Goal: Task Accomplishment & Management: Use online tool/utility

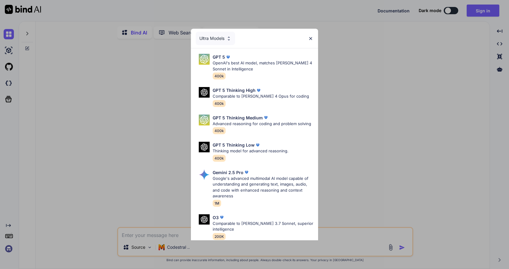
click at [311, 35] on div "Ultra Models" at bounding box center [254, 38] width 127 height 19
type textarea "x"
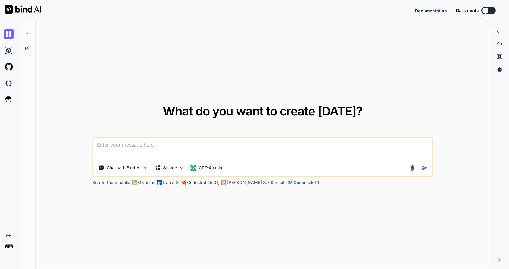
type textarea "x"
click at [478, 11] on button "Sign in" at bounding box center [483, 11] width 33 height 12
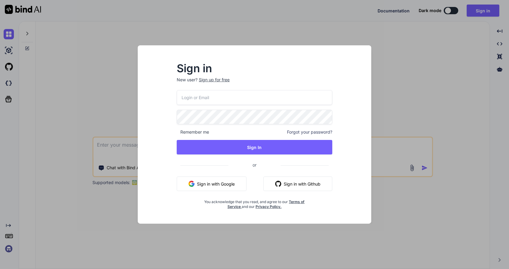
click at [197, 183] on button "Sign in with Google" at bounding box center [212, 183] width 70 height 14
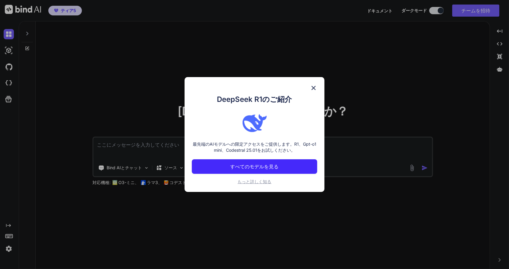
click at [314, 88] on img at bounding box center [313, 87] width 7 height 7
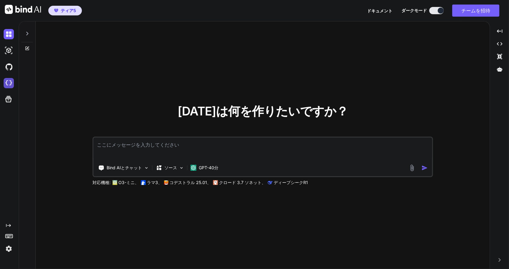
click at [9, 84] on img at bounding box center [9, 83] width 10 height 10
click at [60, 9] on span "ティア5" at bounding box center [65, 11] width 27 height 6
click at [8, 249] on img at bounding box center [9, 248] width 10 height 10
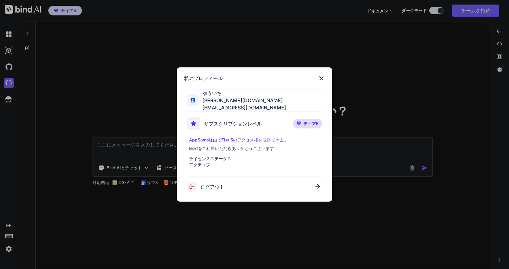
click at [320, 78] on img at bounding box center [321, 78] width 7 height 7
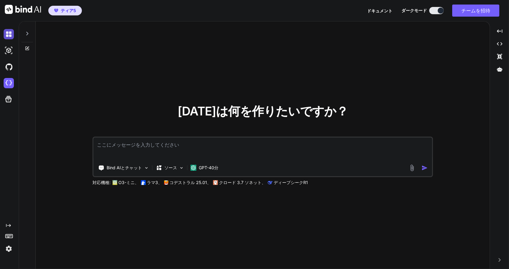
click at [8, 35] on img at bounding box center [9, 34] width 10 height 10
click at [9, 100] on icon at bounding box center [8, 99] width 8 height 8
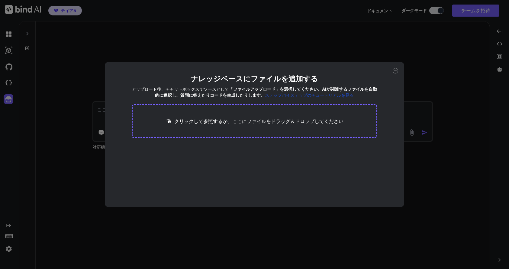
click at [395, 69] on icon at bounding box center [395, 70] width 5 height 5
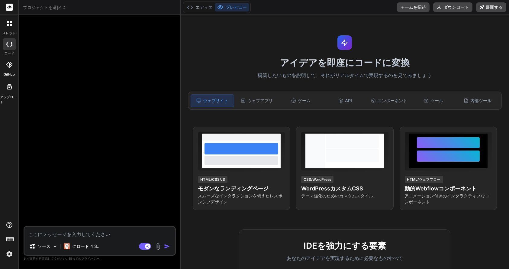
click at [9, 256] on img at bounding box center [9, 254] width 10 height 10
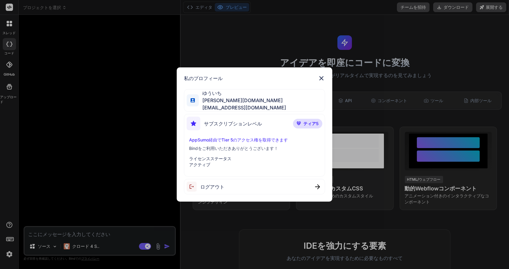
click at [322, 80] on img at bounding box center [321, 78] width 7 height 7
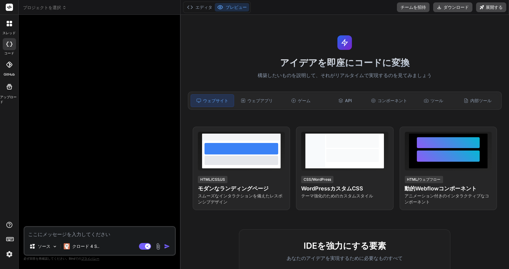
click at [8, 88] on icon at bounding box center [9, 86] width 7 height 7
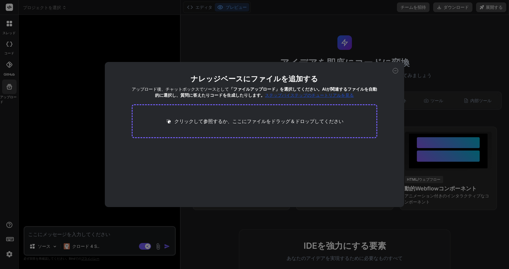
click at [396, 71] on icon at bounding box center [395, 70] width 5 height 5
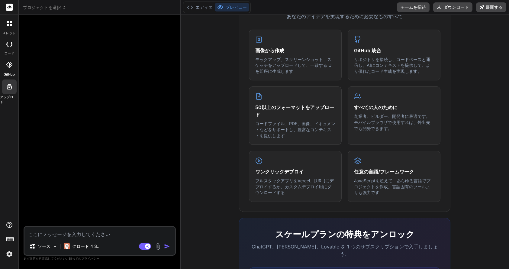
scroll to position [319, 0]
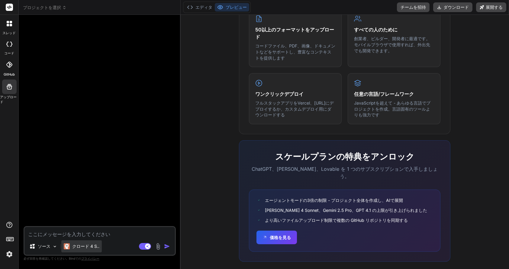
click at [88, 247] on font "クロード 4 S.." at bounding box center [85, 245] width 27 height 5
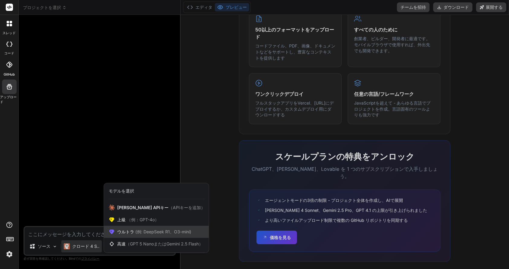
click at [154, 230] on font "(例: DeepSeek R1、O3-mini)" at bounding box center [163, 231] width 56 height 5
type textarea "x"
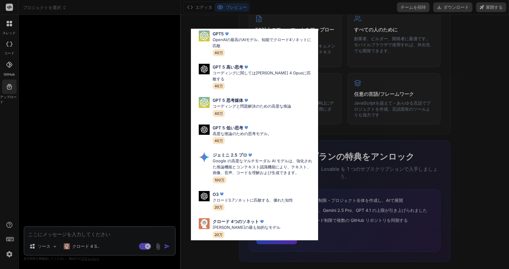
scroll to position [0, 0]
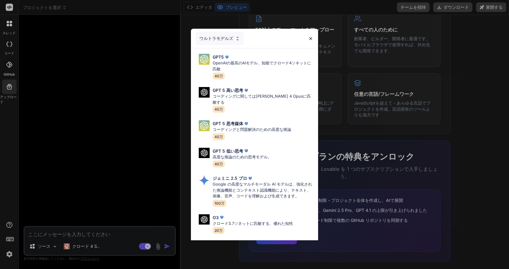
click at [100, 38] on div "ウルトラモデルズ GPT5 OpenAIの最高のAIモデル、知能でクロード4ソネットに匹敵 40万 GPT 5 高い思考 コーディングに関してはClaude …" at bounding box center [254, 134] width 509 height 269
